Goal: Task Accomplishment & Management: Manage account settings

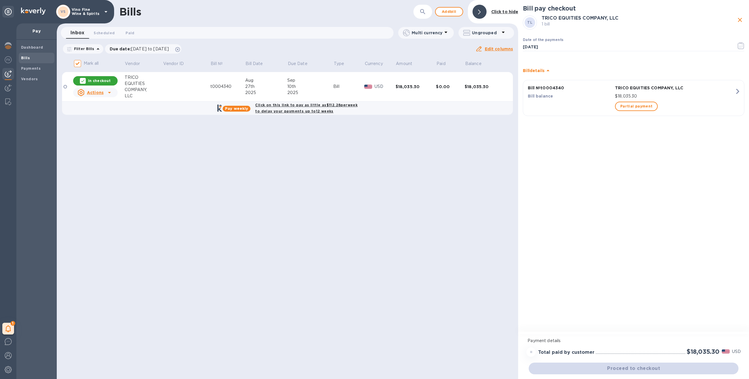
click at [81, 18] on div "VS Vino Fine Wine & Spirits" at bounding box center [82, 12] width 53 height 14
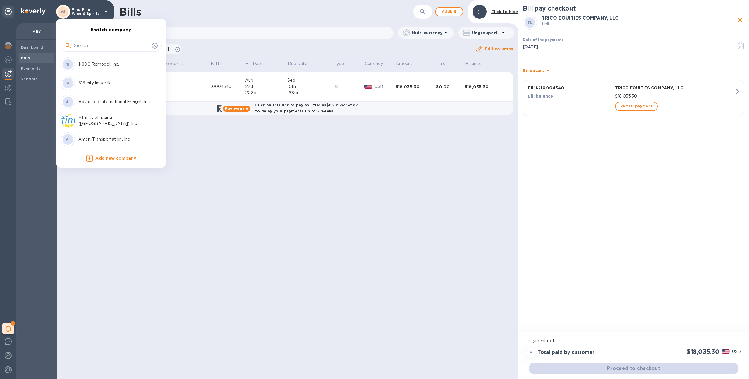
click at [86, 45] on input "text" at bounding box center [112, 45] width 76 height 9
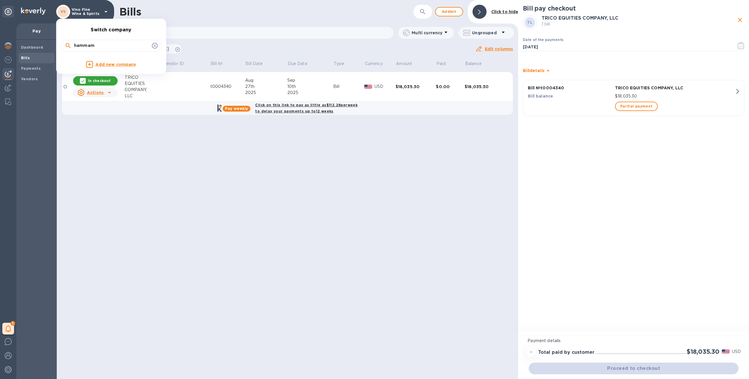
type input "hammam"
click at [7, 330] on div at bounding box center [374, 189] width 749 height 379
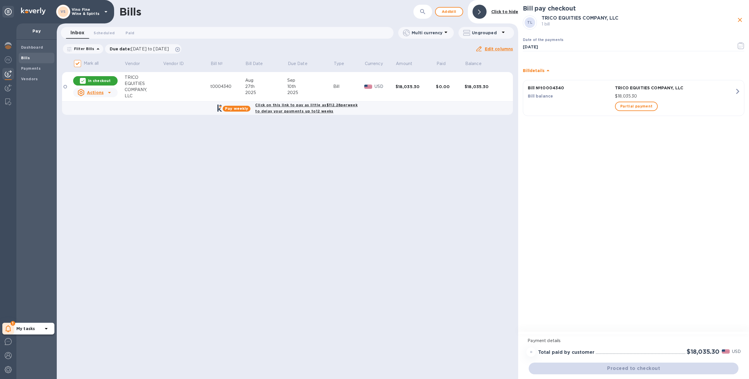
click at [8, 328] on icon at bounding box center [9, 328] width 6 height 7
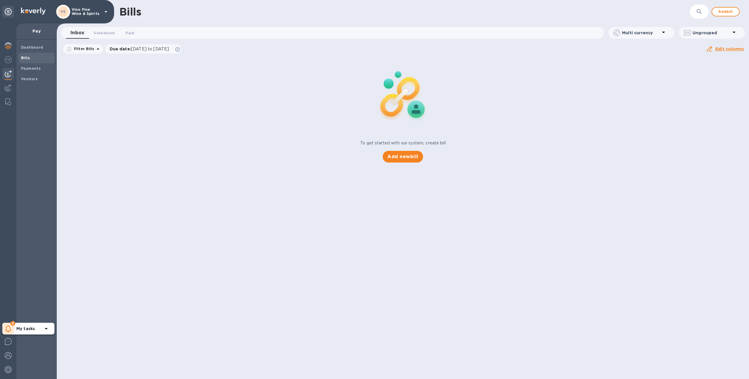
click at [8, 326] on icon at bounding box center [9, 328] width 6 height 7
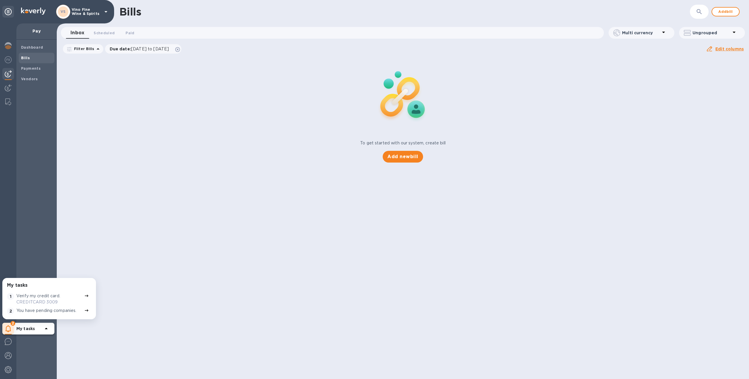
click at [25, 311] on p "You have pending companies." at bounding box center [46, 310] width 60 height 6
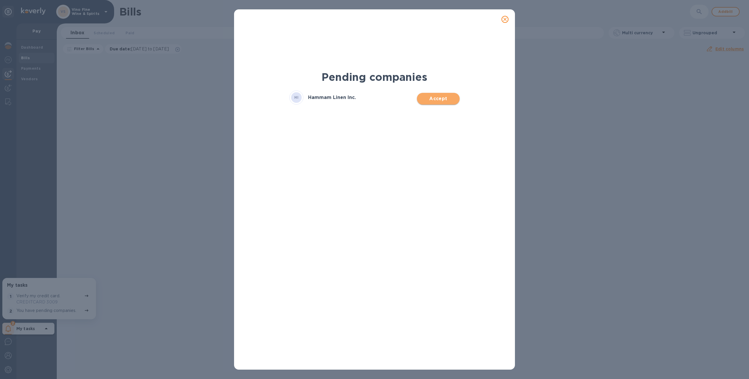
click at [431, 95] on span "Accept" at bounding box center [438, 98] width 33 height 7
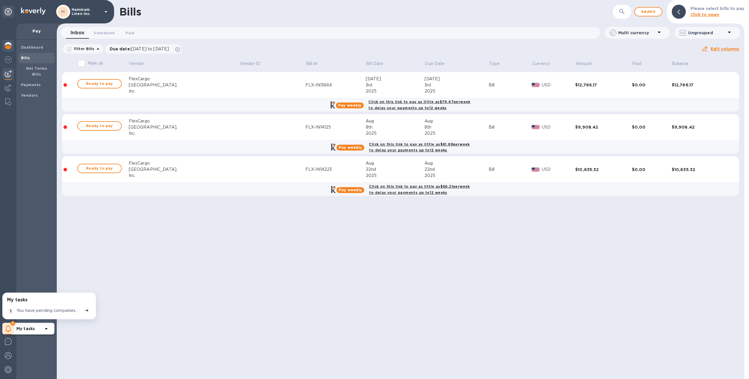
click at [11, 48] on img at bounding box center [8, 45] width 7 height 7
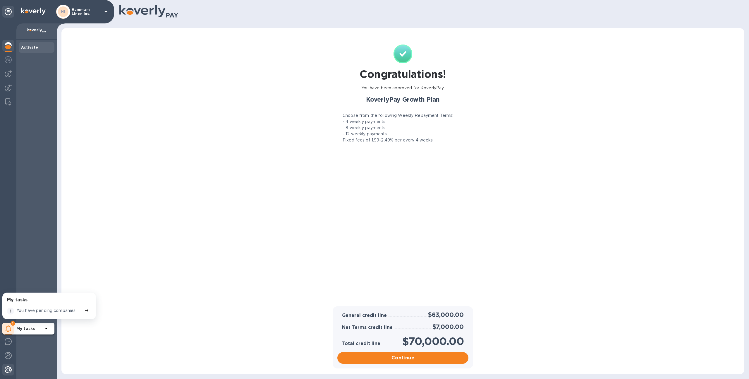
click at [12, 368] on div at bounding box center [8, 370] width 12 height 13
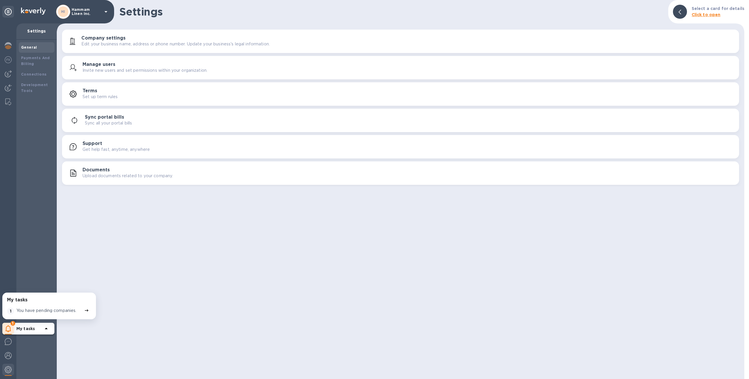
click at [103, 166] on div "Documents Upload documents related to your company." at bounding box center [401, 173] width 670 height 14
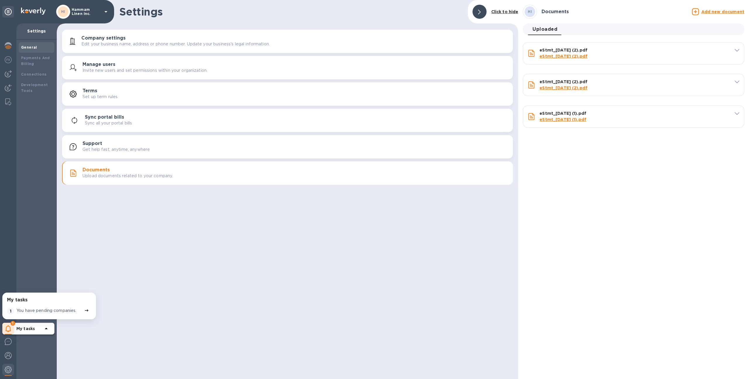
click at [725, 12] on u "Add new document" at bounding box center [723, 11] width 43 height 5
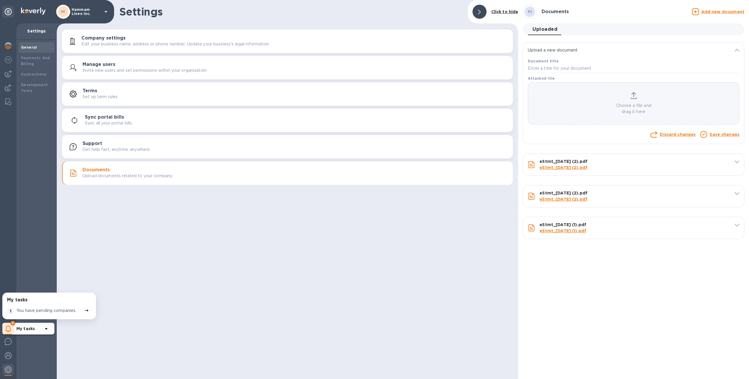
click at [567, 103] on p "Choose a file and drag it here" at bounding box center [633, 108] width 211 height 12
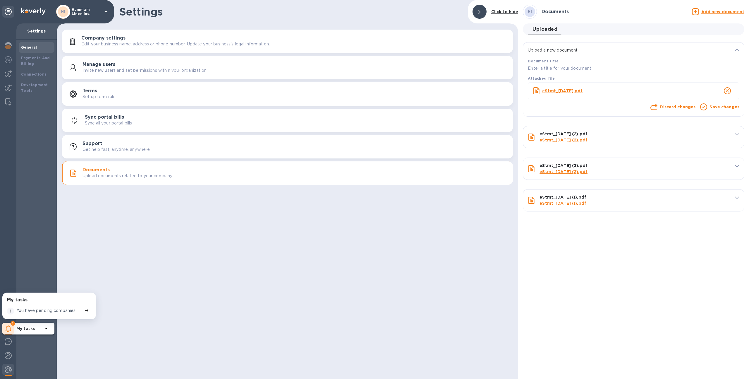
drag, startPoint x: 595, startPoint y: 92, endPoint x: 539, endPoint y: 87, distance: 56.4
click at [539, 87] on div "eStmt_[DATE].pdf" at bounding box center [634, 91] width 204 height 16
copy b "eStmt_[DATE].pdf"
click at [567, 69] on input "text" at bounding box center [634, 68] width 212 height 9
paste input "eStmt_[DATE].pdf"
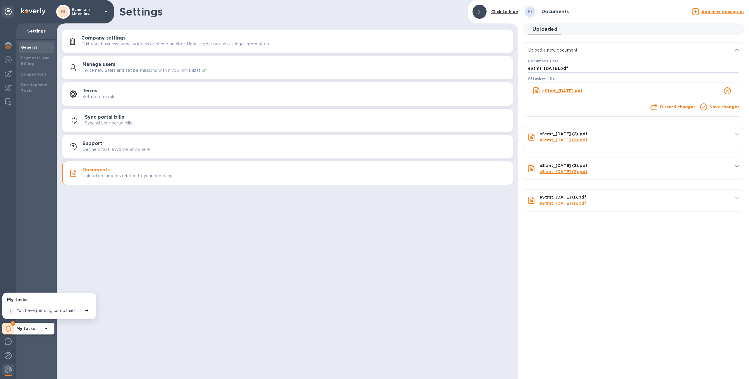
type input "eStmt_[DATE].pdf"
click at [717, 105] on link "Save changes" at bounding box center [725, 106] width 30 height 5
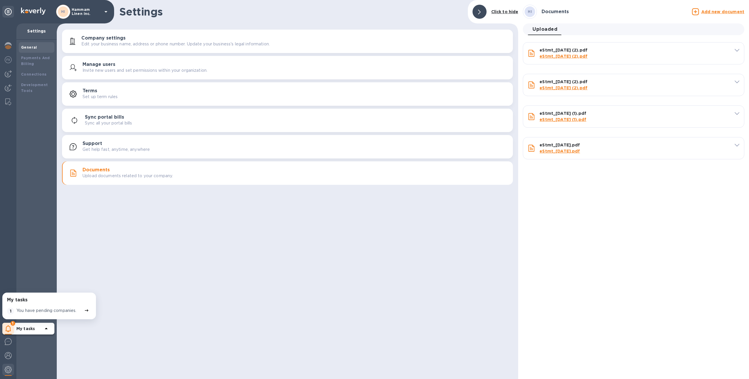
click at [710, 11] on u "Add new document" at bounding box center [723, 11] width 43 height 5
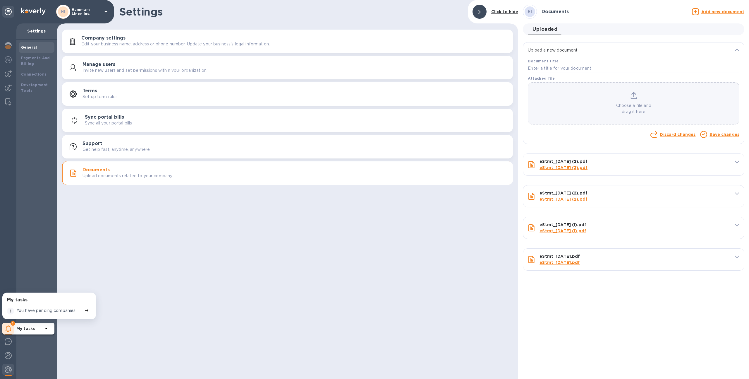
click at [608, 91] on div "Choose a file and drag it here" at bounding box center [634, 103] width 212 height 42
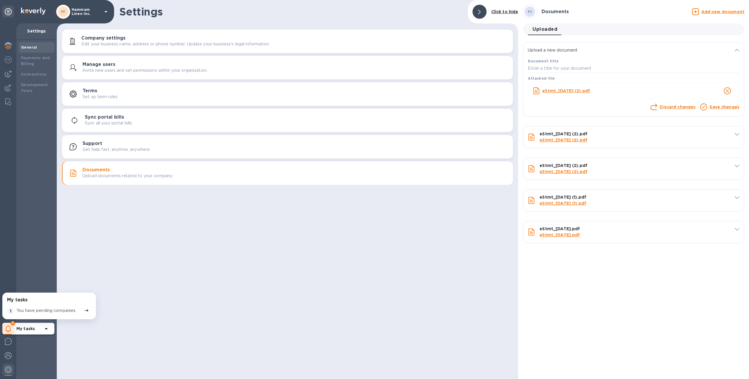
drag, startPoint x: 603, startPoint y: 90, endPoint x: 541, endPoint y: 91, distance: 61.2
click at [541, 91] on div "eStmt_[DATE] (2).pdf" at bounding box center [621, 91] width 161 height 8
click at [552, 66] on input "text" at bounding box center [634, 68] width 212 height 9
paste input "eStmt_[DATE].pdf"
type input "eStmt_[DATE].pdf"
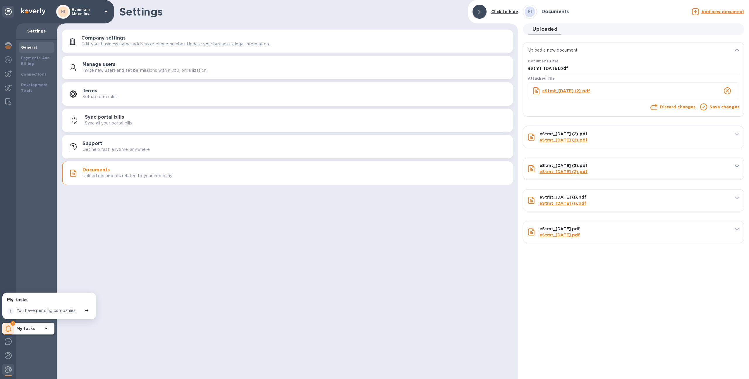
click at [723, 106] on link "Save changes" at bounding box center [725, 106] width 30 height 5
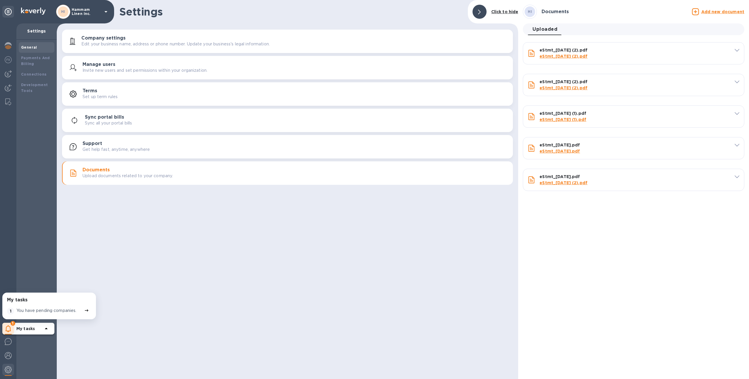
click at [711, 13] on u "Add new document" at bounding box center [723, 11] width 43 height 5
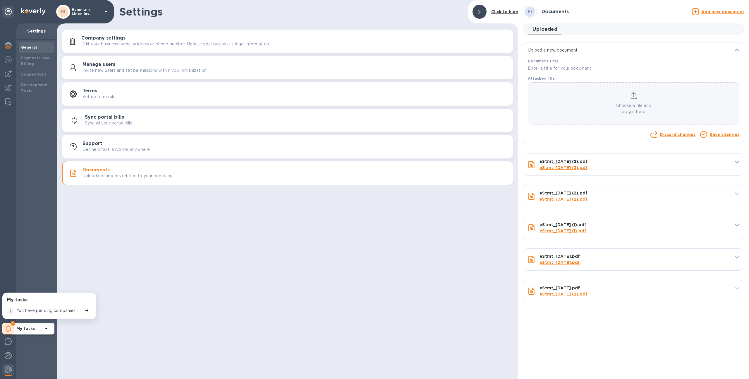
click at [585, 101] on div "Choose a file and drag it here" at bounding box center [633, 103] width 211 height 23
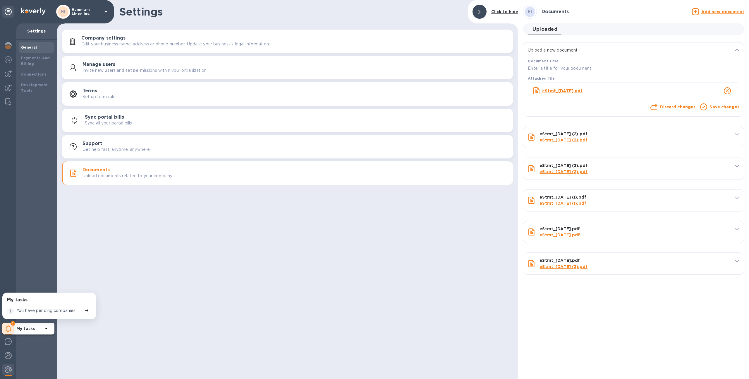
click at [601, 89] on div "eStmt_[DATE].pdf" at bounding box center [621, 91] width 161 height 8
copy b "eStmt_[DATE].pdf"
click at [584, 67] on input "text" at bounding box center [634, 68] width 212 height 9
paste input "eStmt_[DATE].pdf"
type input "eStmt_[DATE].pdf"
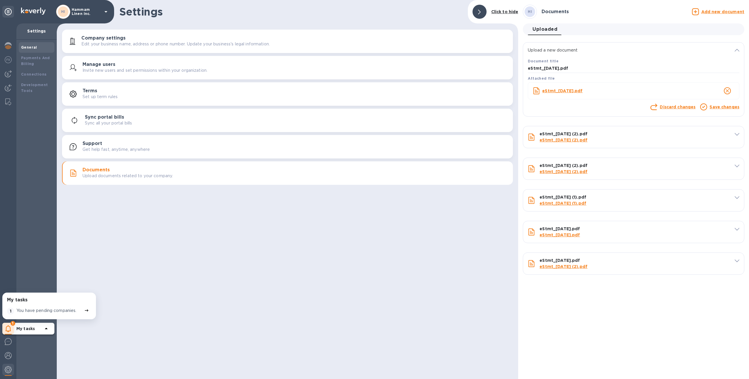
click at [716, 107] on link "Save changes" at bounding box center [725, 106] width 30 height 5
